Goal: Navigation & Orientation: Find specific page/section

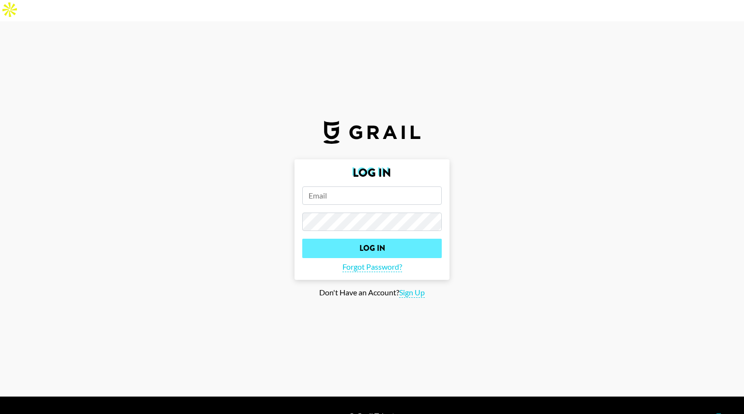
type input "[PERSON_NAME][EMAIL_ADDRESS][DOMAIN_NAME]"
click at [373, 239] on input "Log In" at bounding box center [371, 248] width 139 height 19
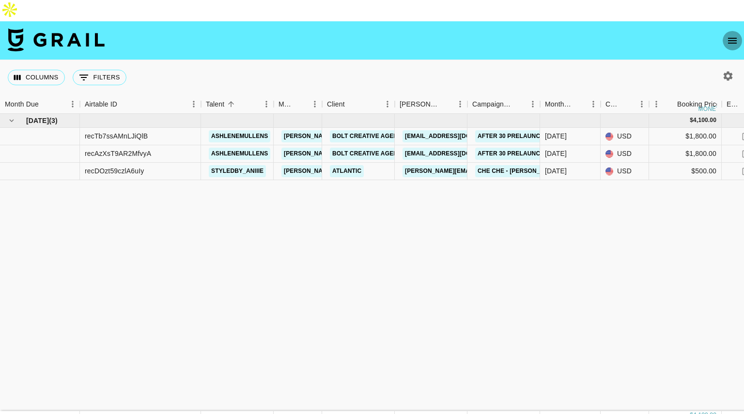
click at [733, 38] on icon "open drawer" at bounding box center [732, 41] width 9 height 6
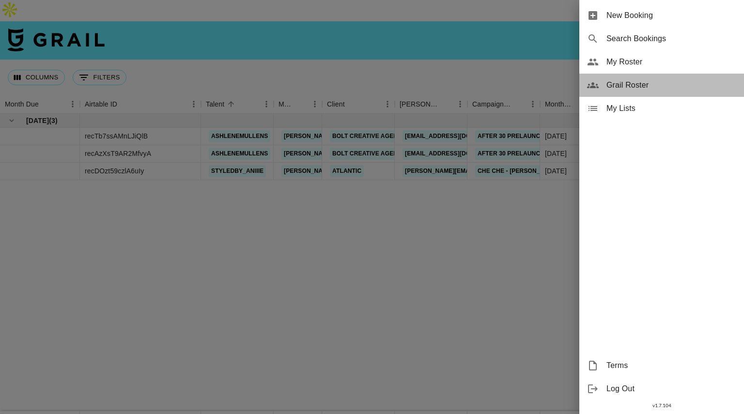
click at [633, 86] on span "Grail Roster" at bounding box center [671, 85] width 130 height 12
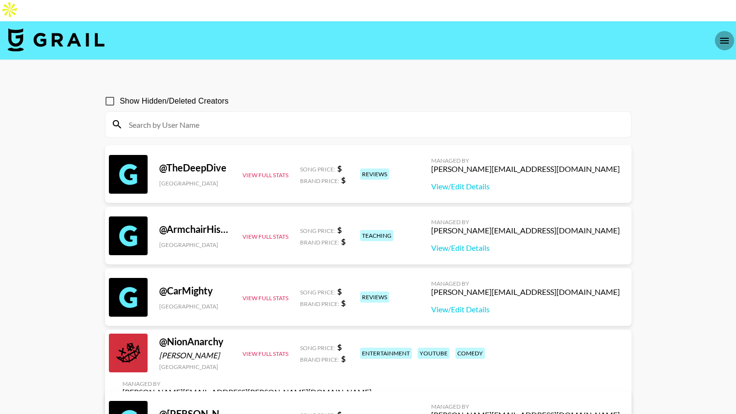
click at [722, 38] on icon "open drawer" at bounding box center [724, 41] width 9 height 6
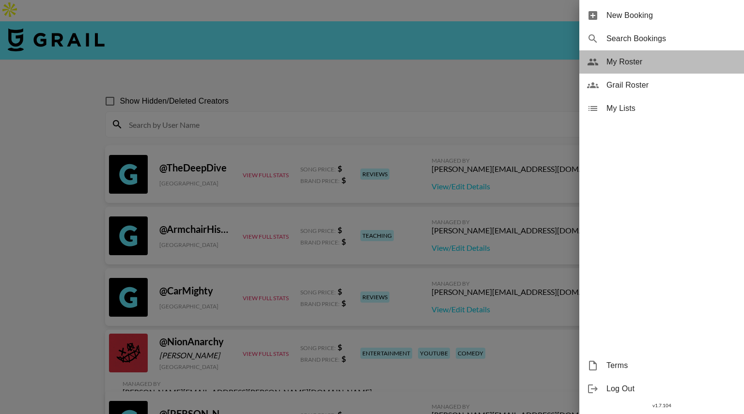
click at [625, 66] on span "My Roster" at bounding box center [671, 62] width 130 height 12
